Goal: Feedback & Contribution: Leave review/rating

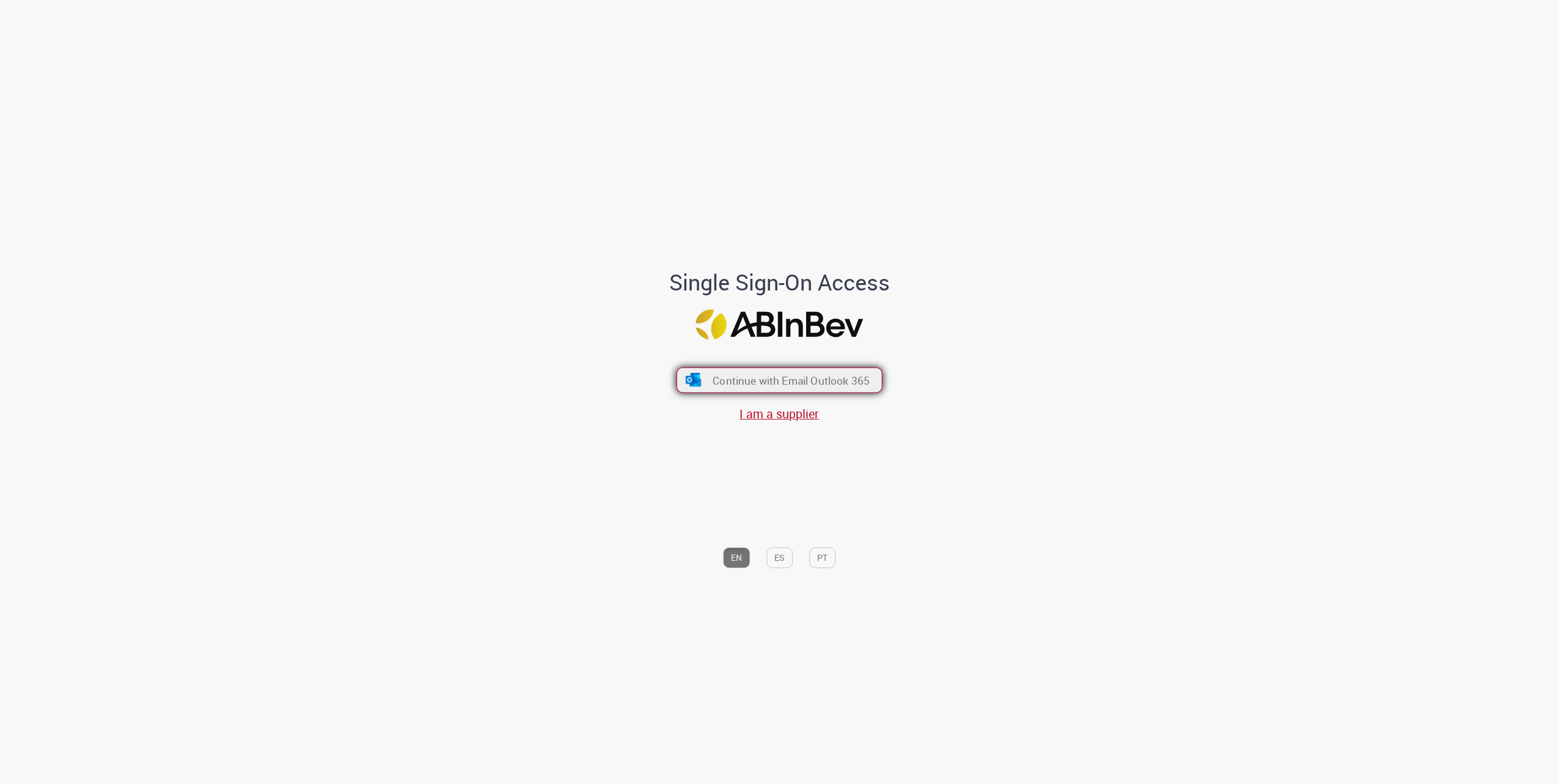
click at [769, 373] on span "Continue with Email Outlook 365" at bounding box center [791, 380] width 157 height 14
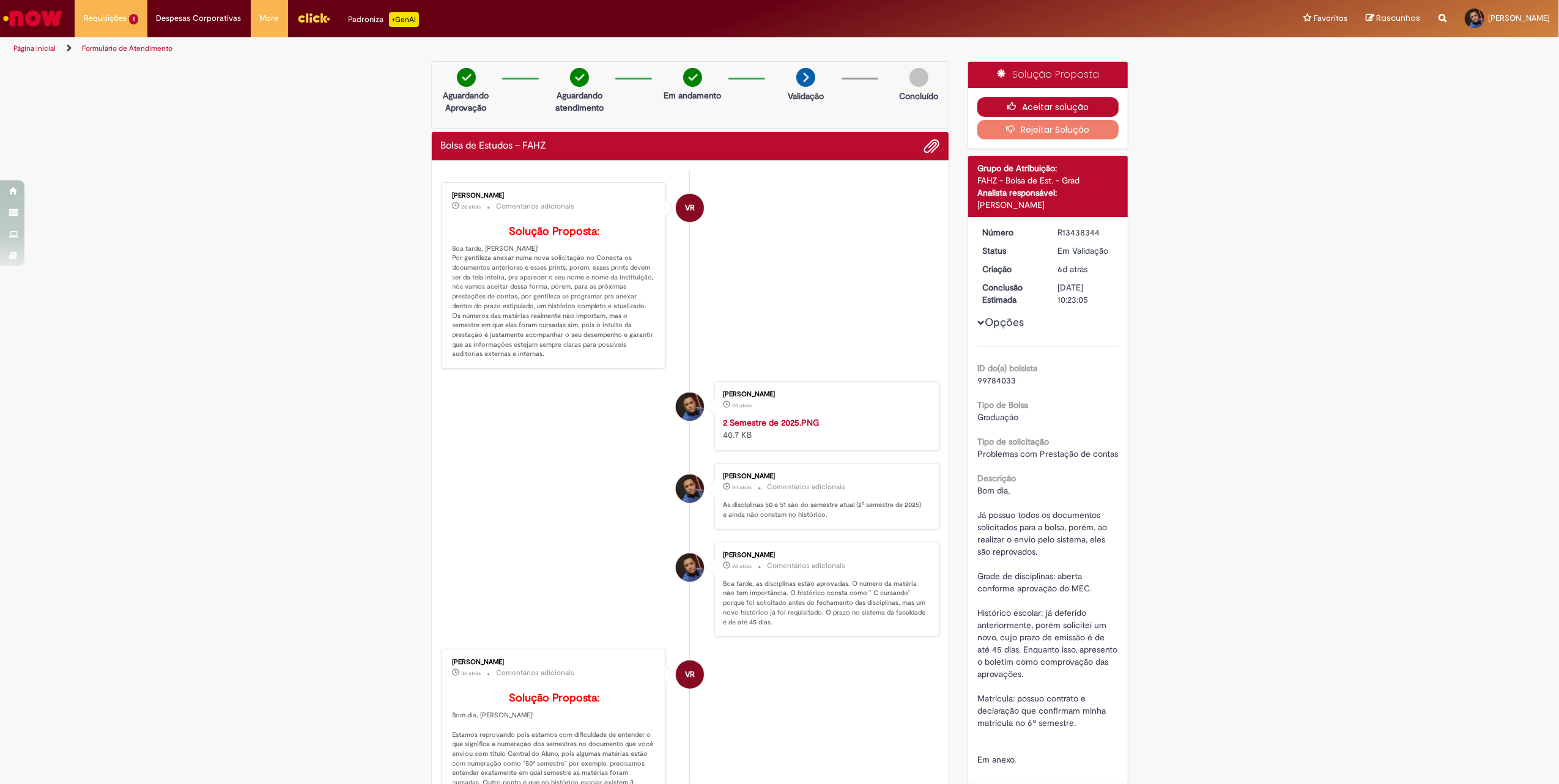
click at [1033, 103] on button "Aceitar solução" at bounding box center [1048, 107] width 142 height 20
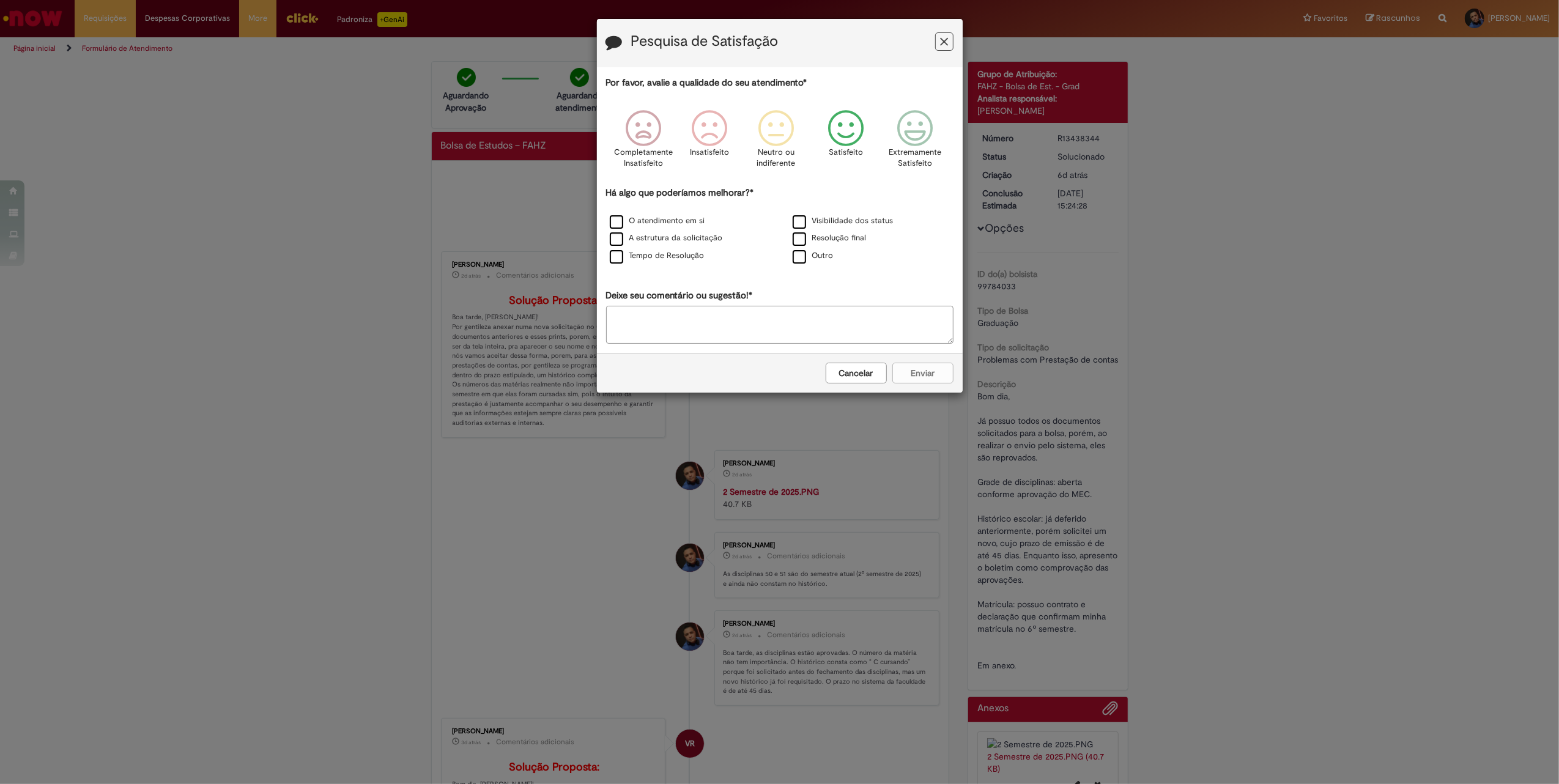
click at [867, 147] on icon "Feedback" at bounding box center [846, 128] width 46 height 37
click at [796, 255] on label "Outro" at bounding box center [813, 256] width 41 height 12
click at [908, 148] on p "Extremamente Satisfeito" at bounding box center [912, 158] width 53 height 22
click at [833, 145] on icon "Feedback" at bounding box center [846, 128] width 46 height 37
click at [805, 261] on label "Outro" at bounding box center [813, 256] width 41 height 12
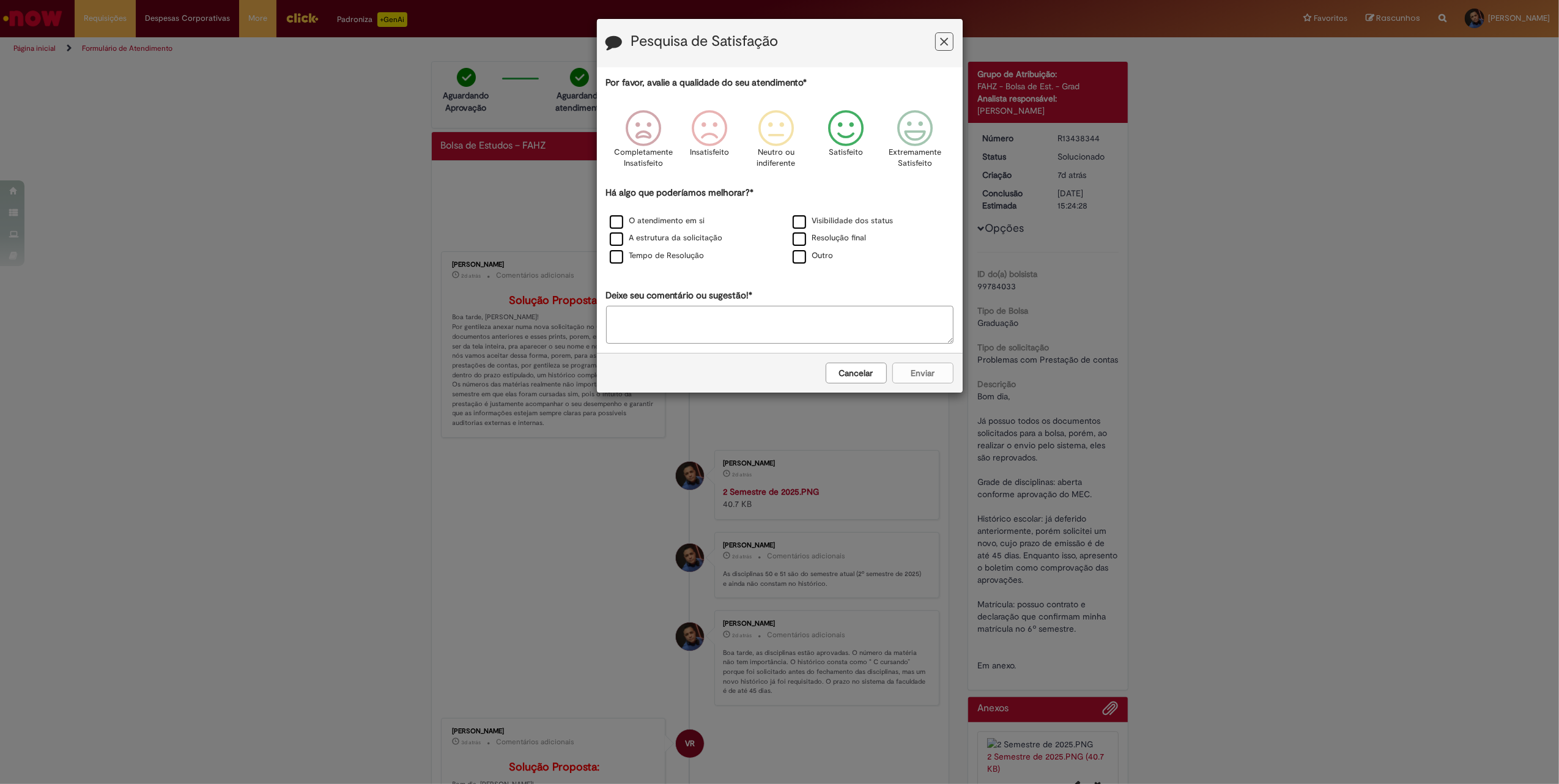
click at [853, 149] on p "Satisfeito" at bounding box center [846, 153] width 34 height 12
click at [684, 311] on textarea "Deixe seu comentário ou sugestão!*" at bounding box center [780, 325] width 348 height 38
click at [850, 147] on div "Satisfeito" at bounding box center [846, 142] width 70 height 84
click at [822, 332] on textarea "Deixe seu comentário ou sugestão!*" at bounding box center [780, 325] width 348 height 38
type textarea "*"
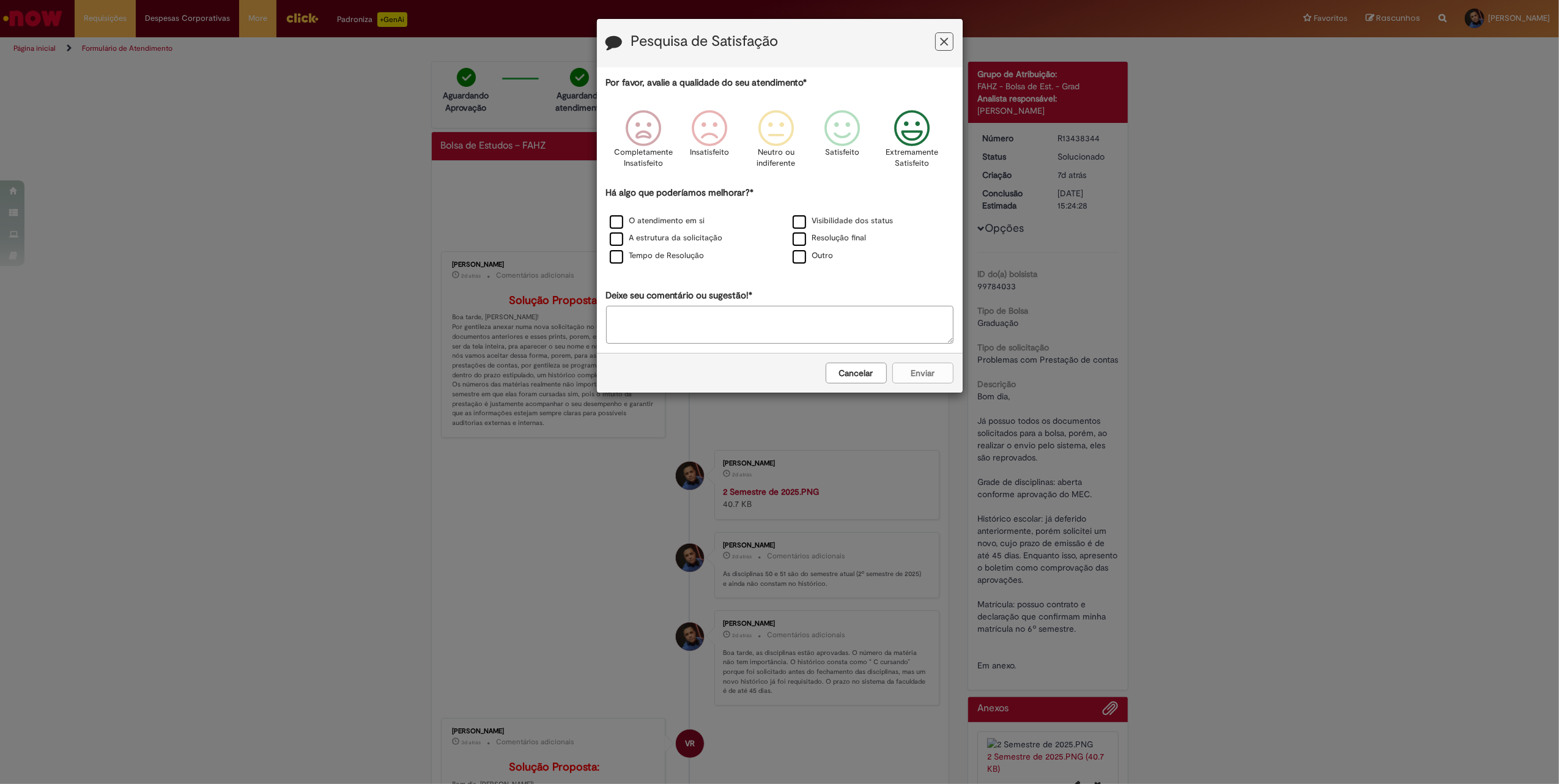
click at [908, 134] on icon "Feedback" at bounding box center [912, 128] width 46 height 37
click at [820, 116] on div "Satisfeito" at bounding box center [846, 142] width 70 height 84
click at [789, 127] on icon "Feedback" at bounding box center [780, 128] width 46 height 37
click at [840, 127] on icon "Feedback" at bounding box center [846, 128] width 46 height 37
click at [807, 317] on textarea "Deixe seu comentário ou sugestão!*" at bounding box center [780, 325] width 348 height 38
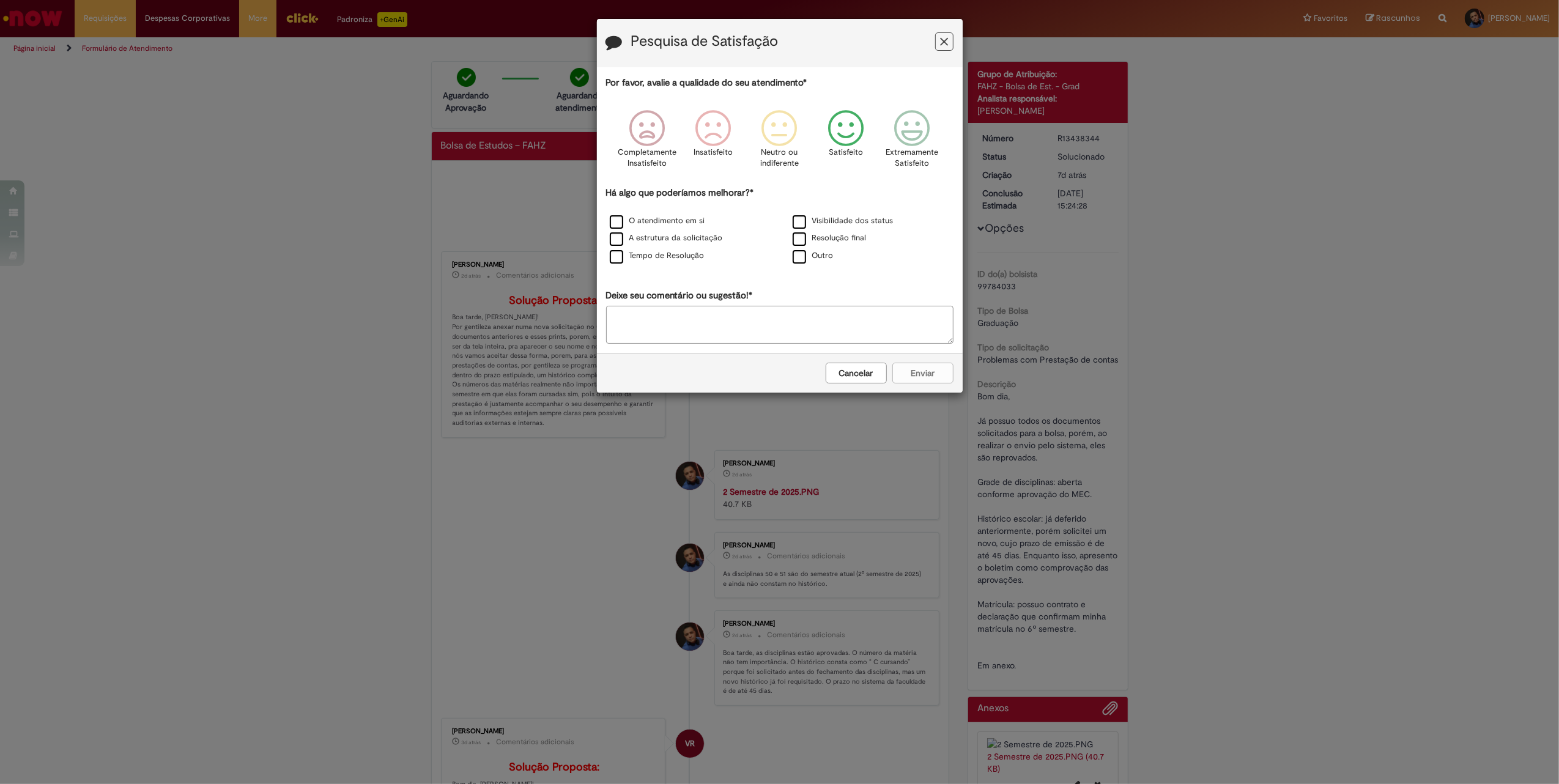
click at [950, 45] on button "Feedback" at bounding box center [944, 41] width 18 height 18
